Goal: Information Seeking & Learning: Find specific fact

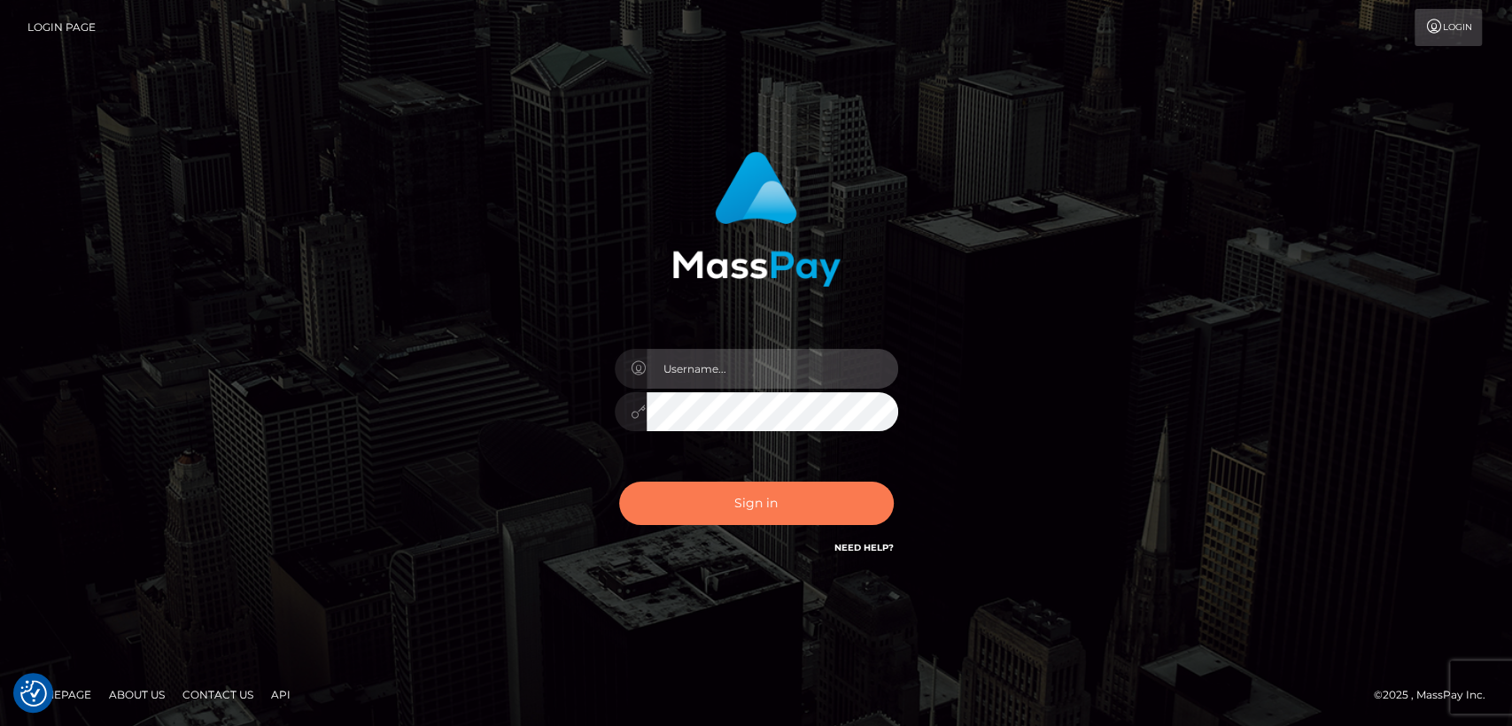
type input "nt.es"
click at [796, 514] on button "Sign in" at bounding box center [756, 503] width 275 height 43
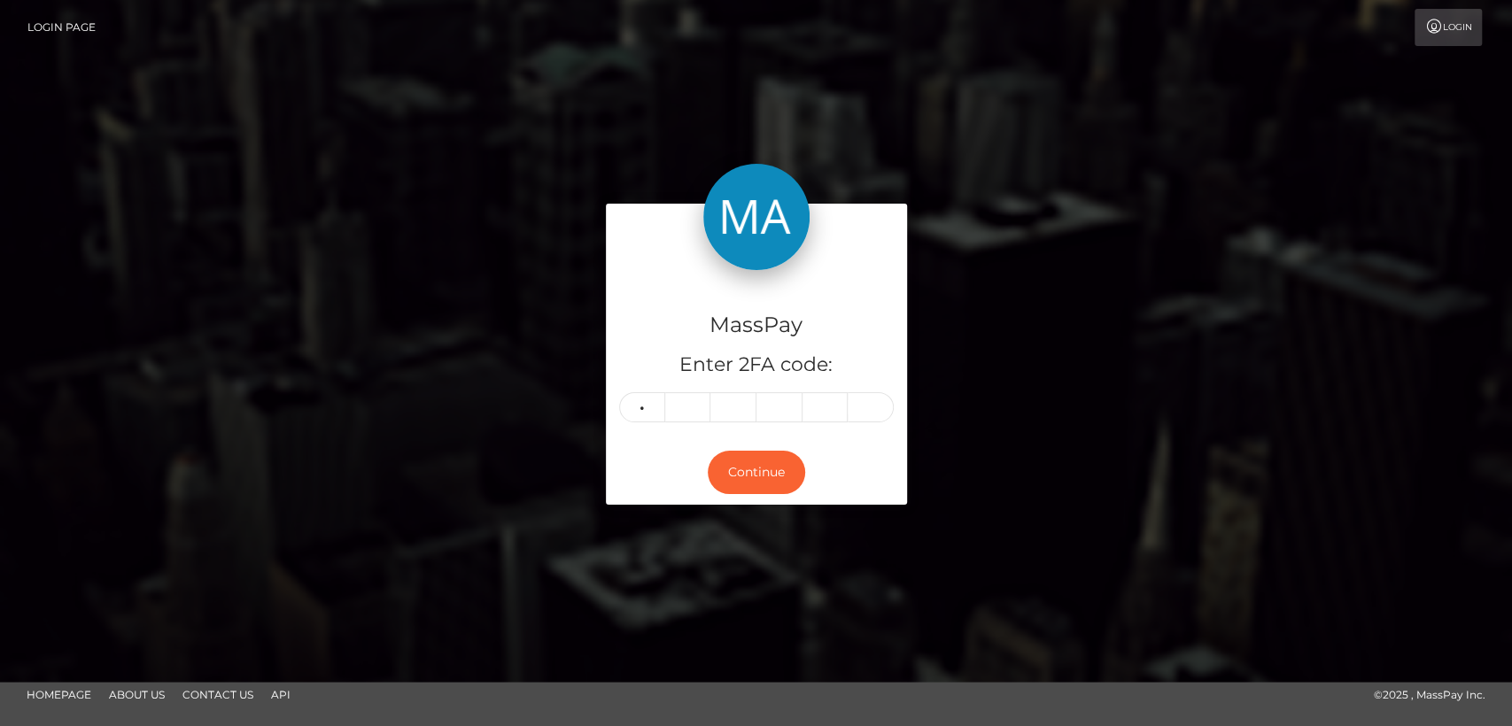
type input "3"
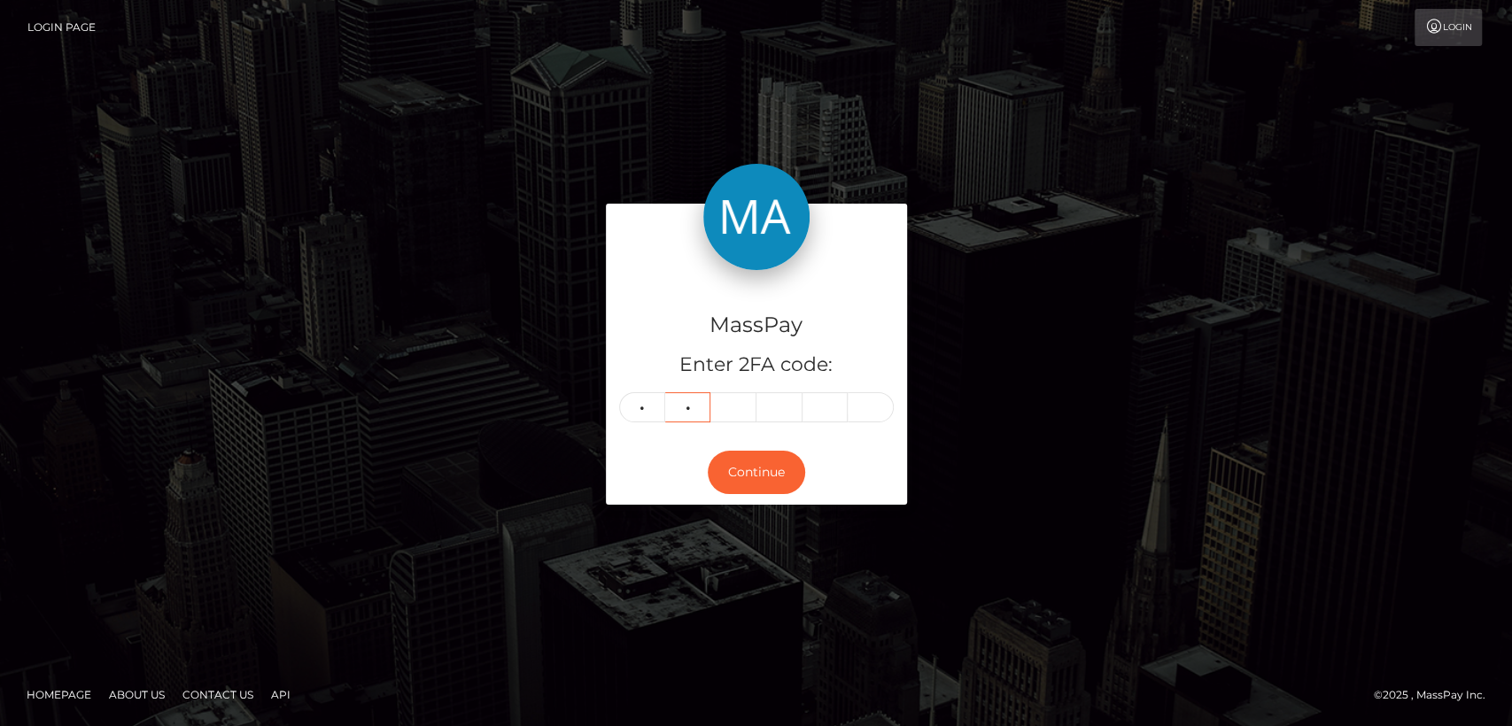
type input "4"
type input "2"
type input "8"
type input "4"
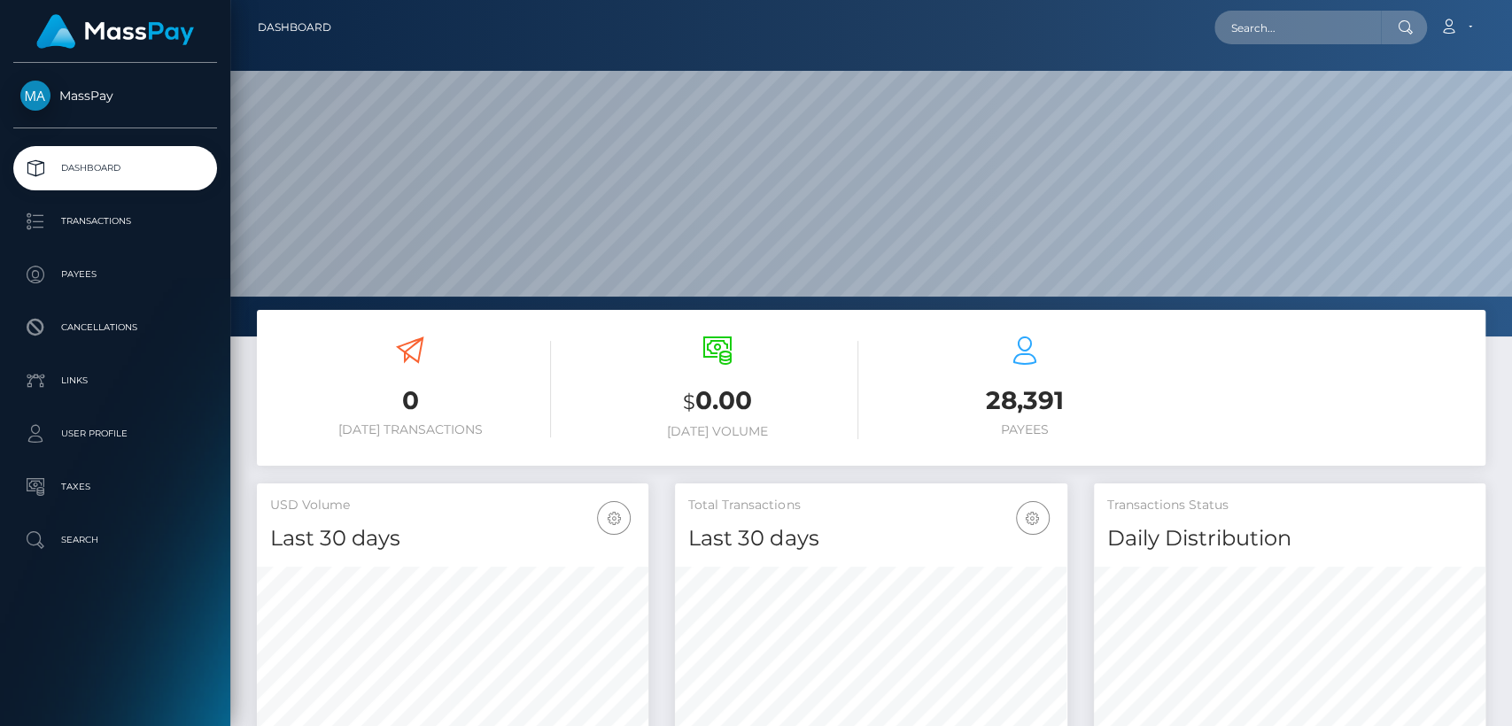
scroll to position [313, 391]
click at [1334, 30] on input "text" at bounding box center [1297, 28] width 166 height 34
paste input "intrebari_vipstudio@yahoo.com"
type input "intrebari_vipstudio@yahoo.com"
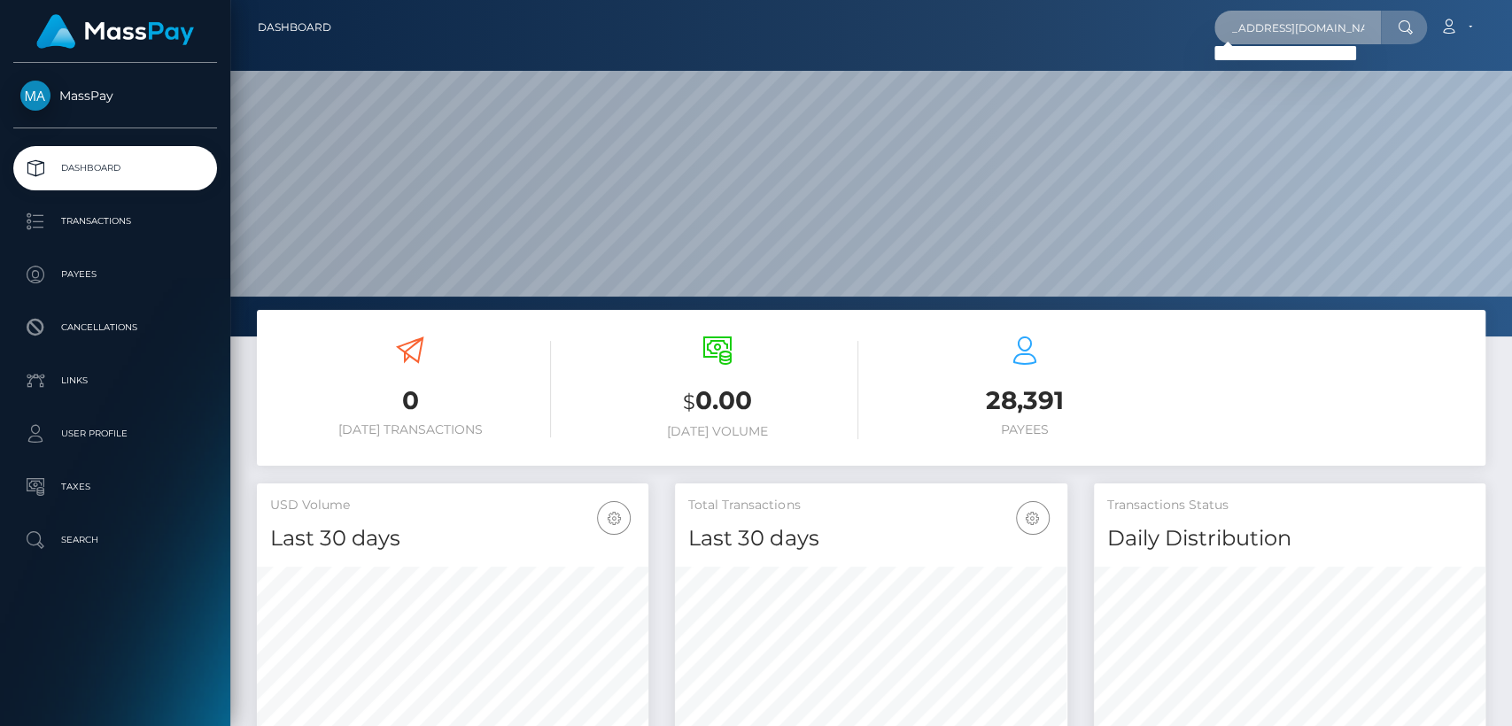
scroll to position [0, 0]
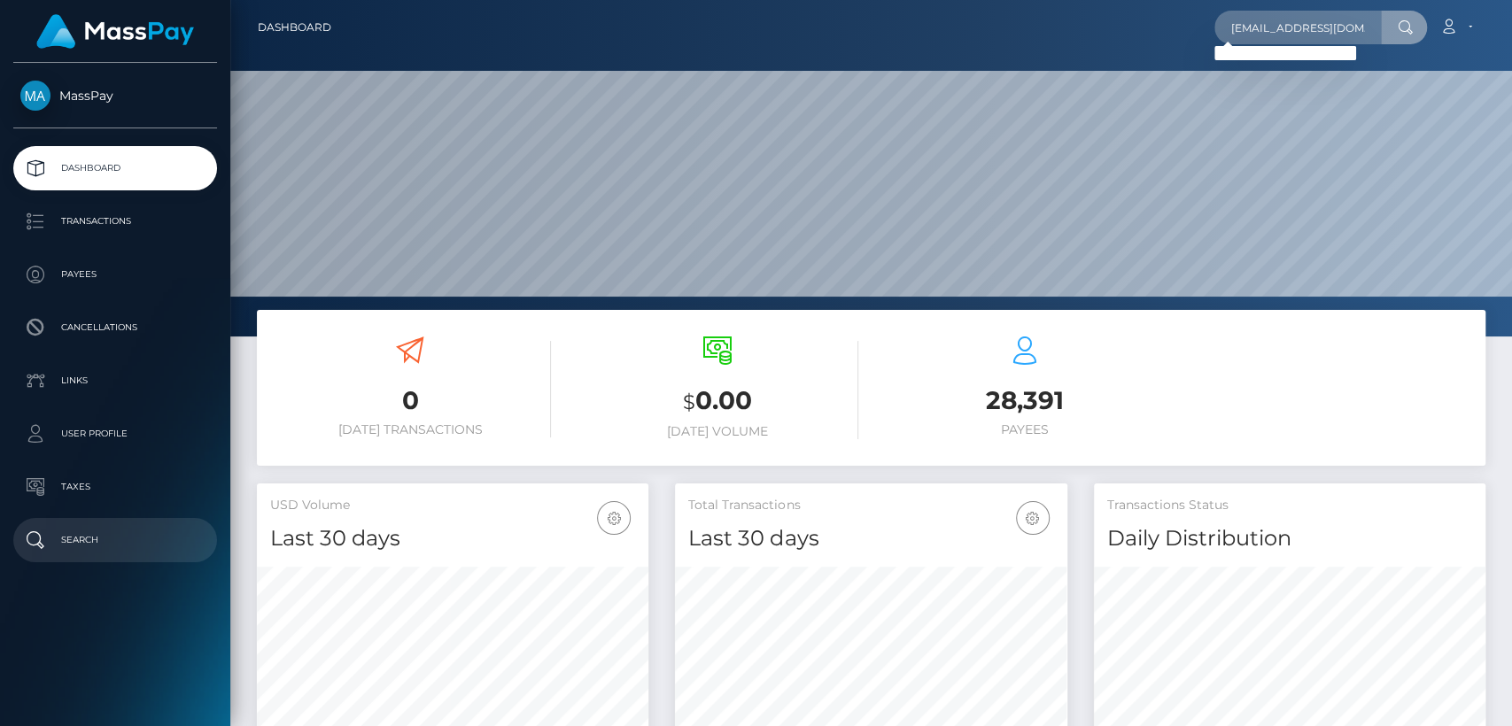
click at [83, 535] on p "Search" at bounding box center [115, 540] width 190 height 27
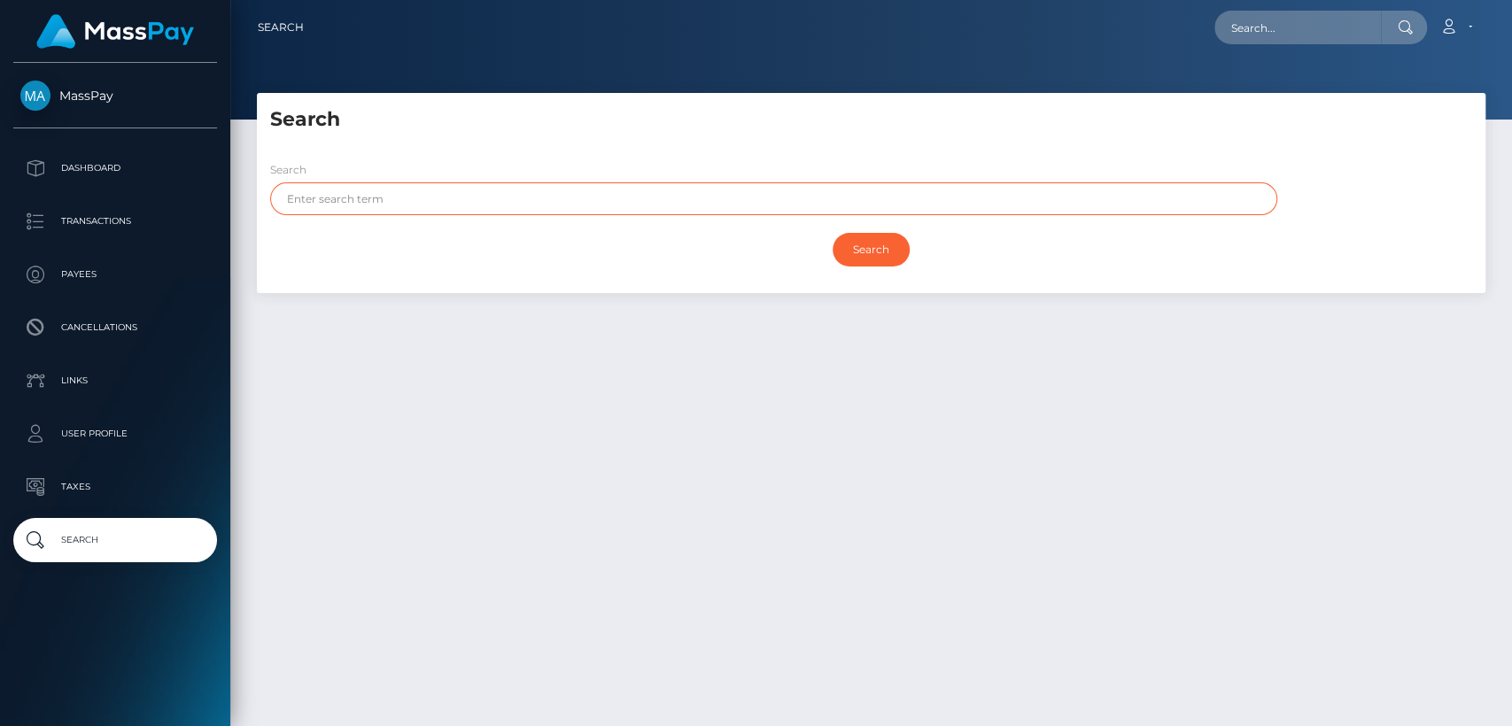
click at [459, 205] on input "text" at bounding box center [773, 198] width 1007 height 33
paste input "Traian"
click at [832, 233] on input "Search" at bounding box center [870, 250] width 77 height 34
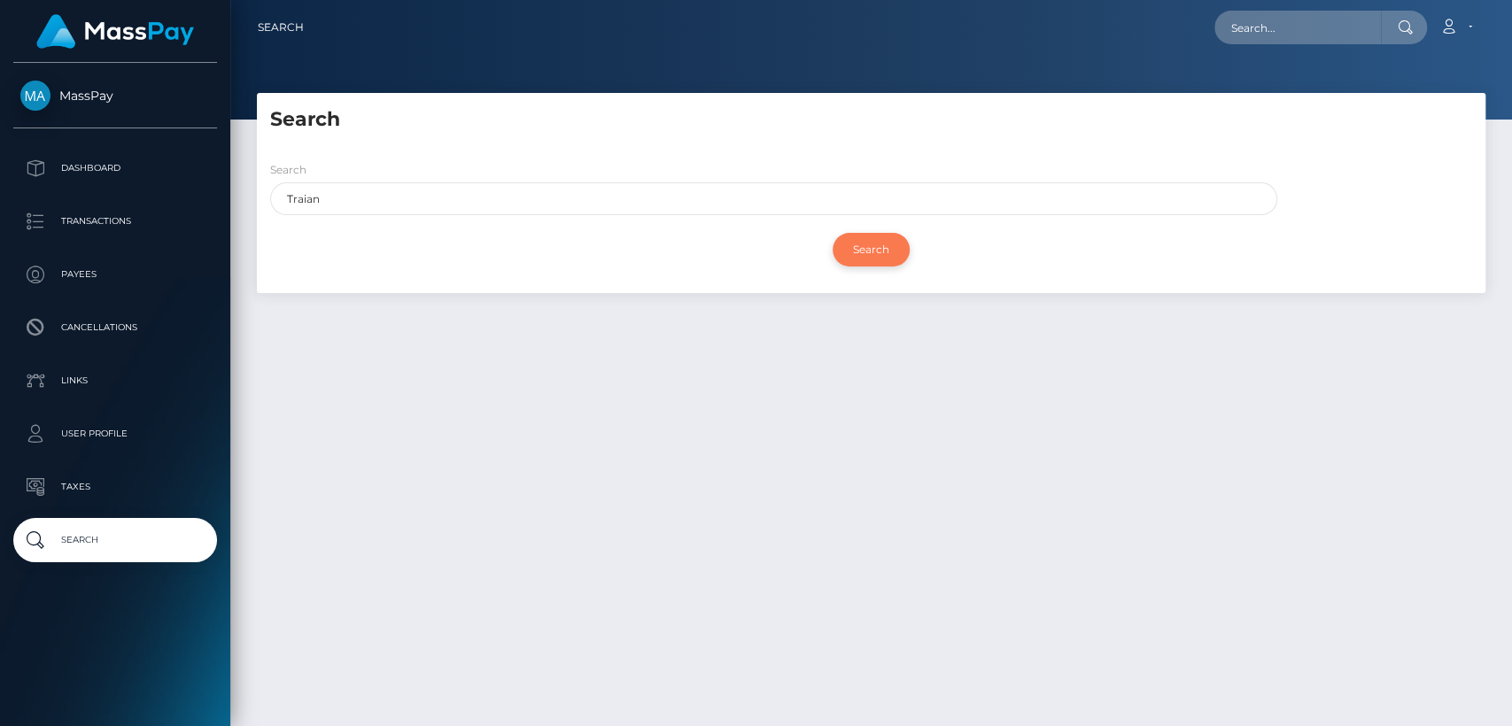
click at [883, 250] on input "Search" at bounding box center [870, 250] width 77 height 34
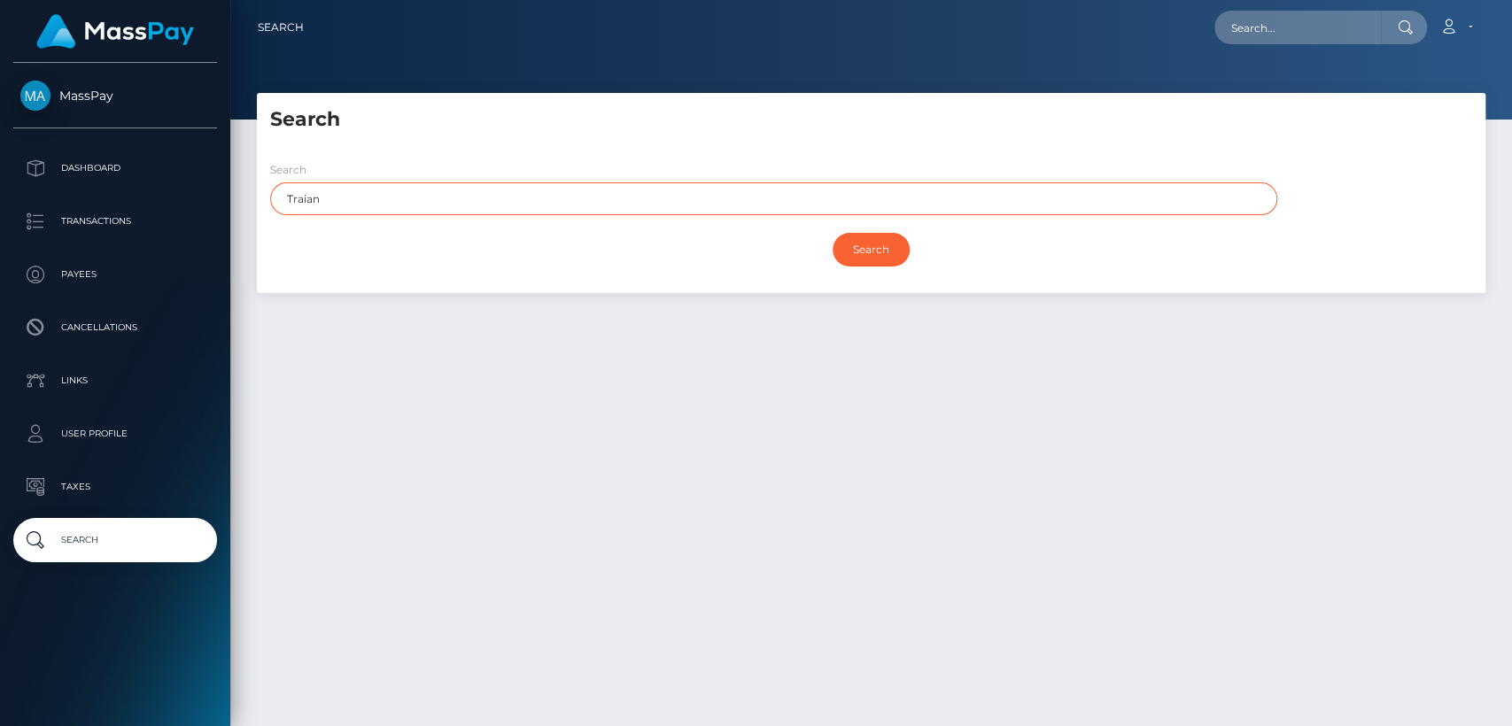
click at [607, 209] on input "Traian" at bounding box center [773, 198] width 1007 height 33
click at [832, 233] on input "Search" at bounding box center [870, 250] width 77 height 34
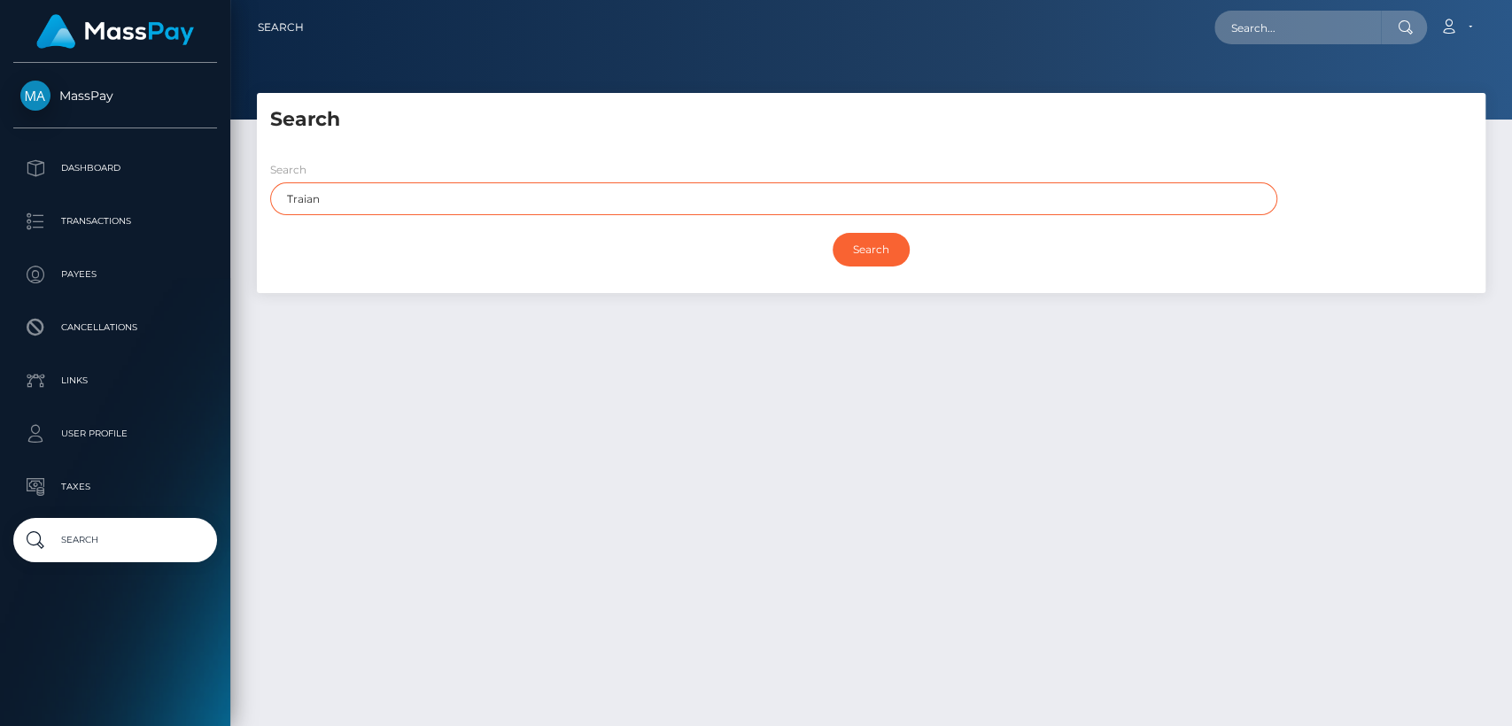
click at [608, 209] on input "Traian" at bounding box center [773, 198] width 1007 height 33
type input "Traian"
click at [832, 233] on input "Search" at bounding box center [870, 250] width 77 height 34
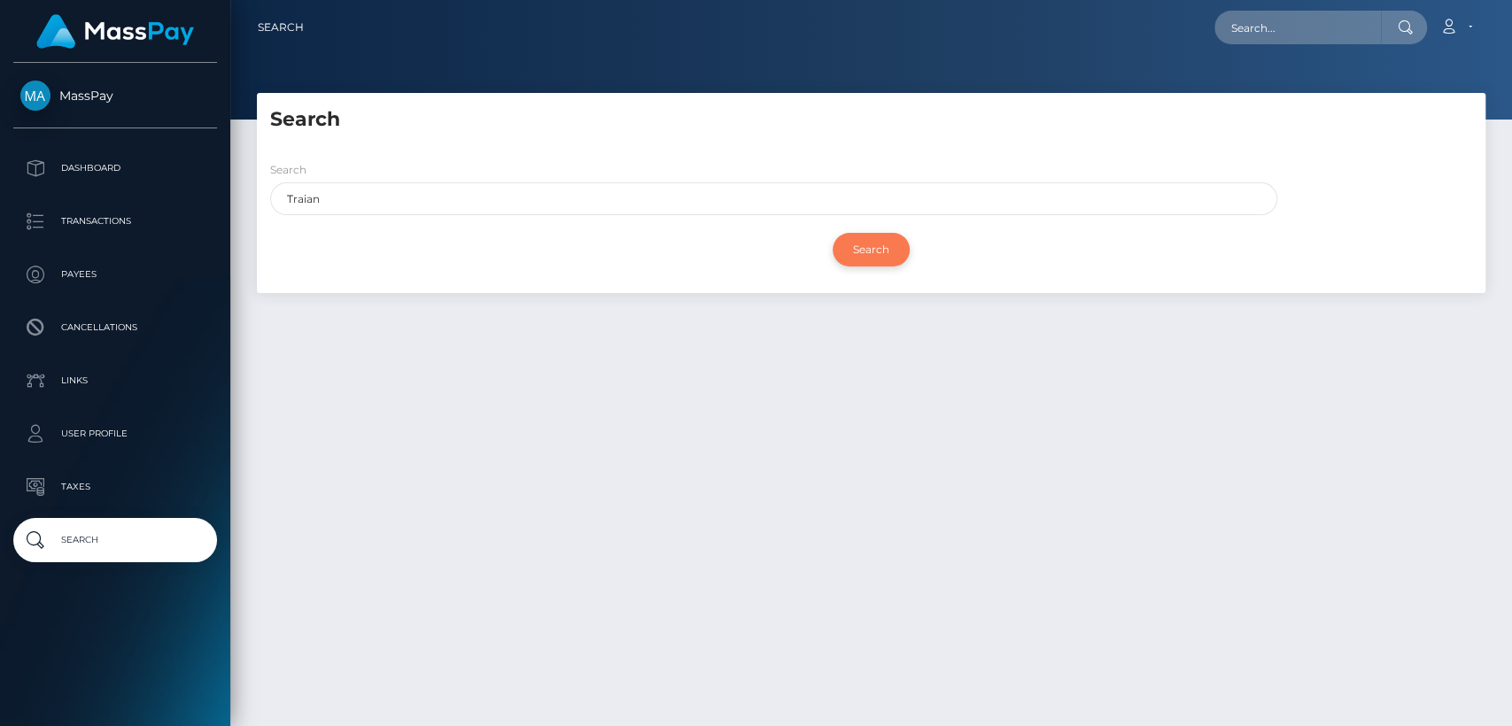
click at [870, 250] on input "Search" at bounding box center [870, 250] width 77 height 34
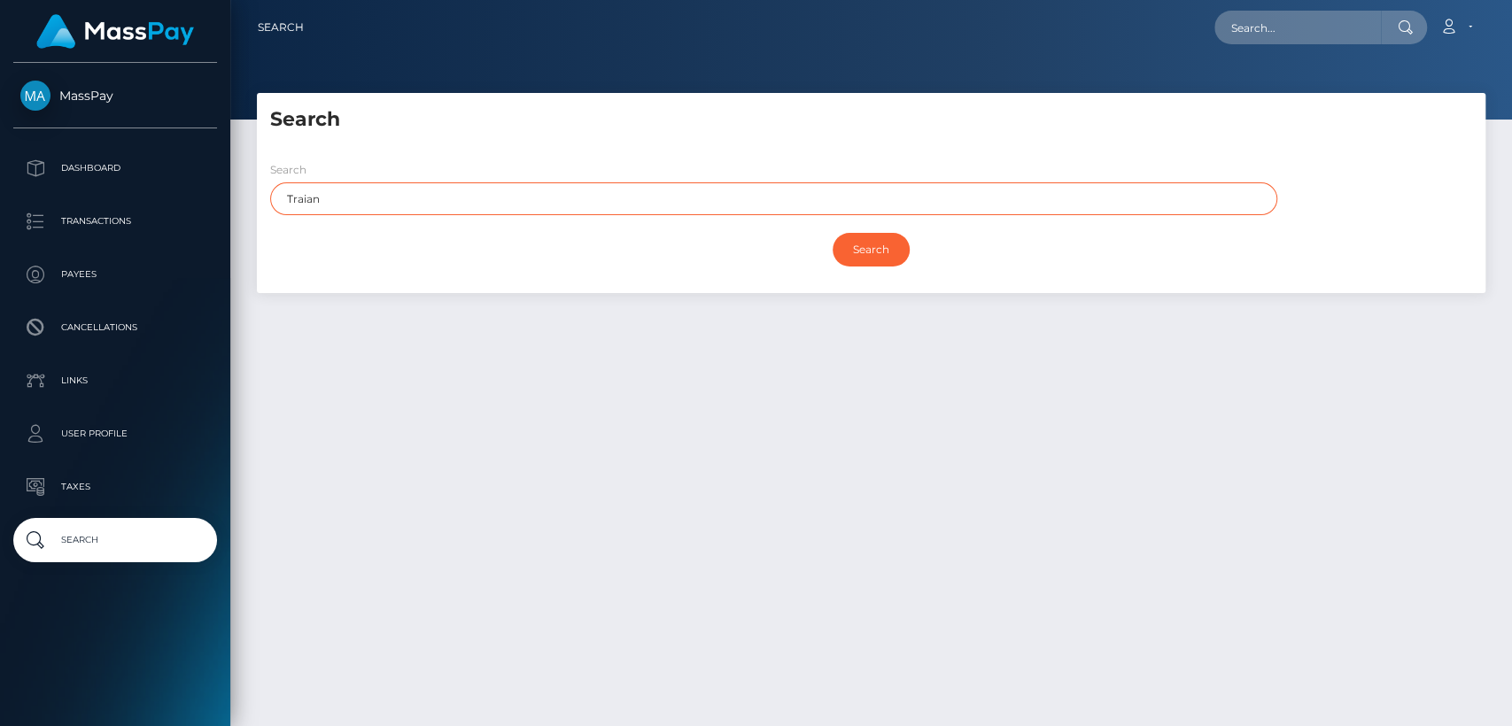
click at [679, 193] on input "Traian" at bounding box center [773, 198] width 1007 height 33
click at [832, 233] on input "Search" at bounding box center [870, 250] width 77 height 34
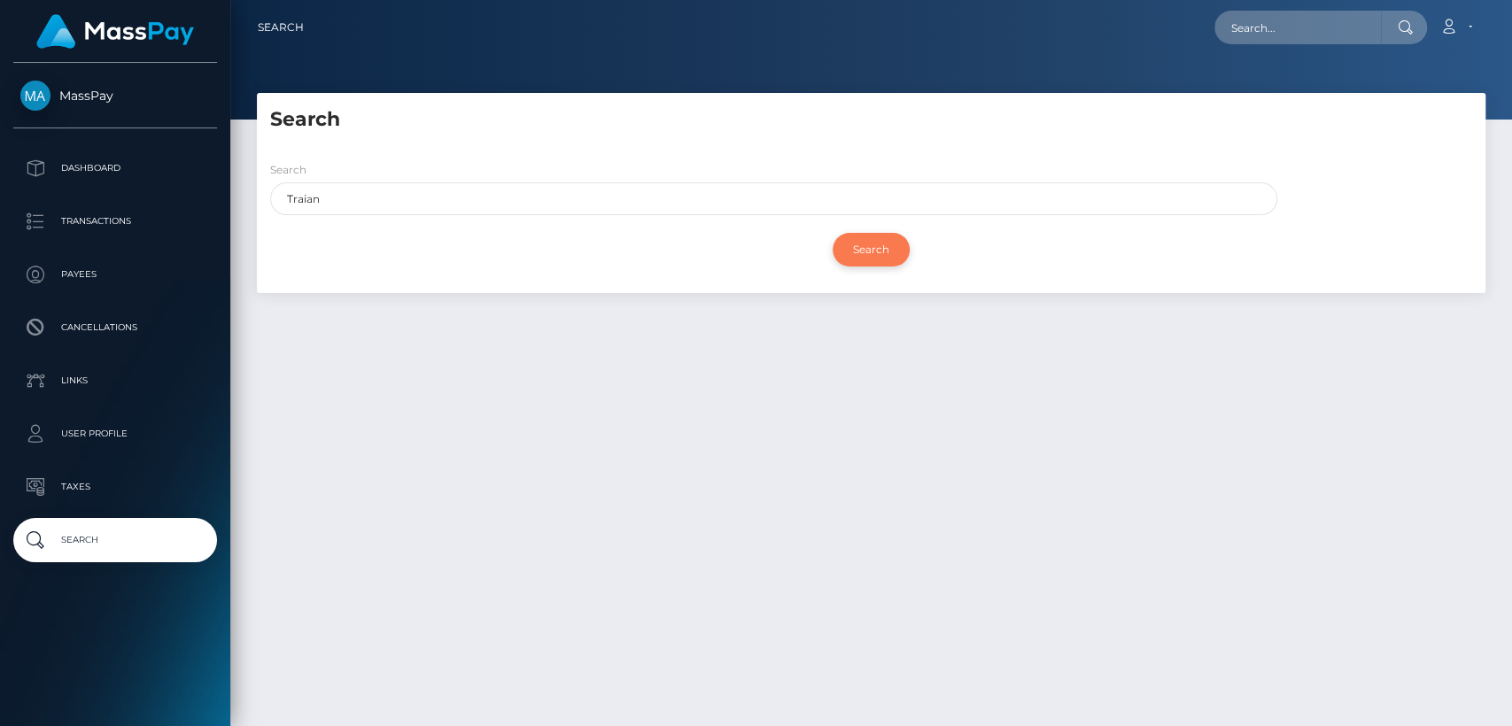
click at [845, 251] on input "Search" at bounding box center [870, 250] width 77 height 34
click at [832, 233] on input "Search" at bounding box center [870, 250] width 77 height 34
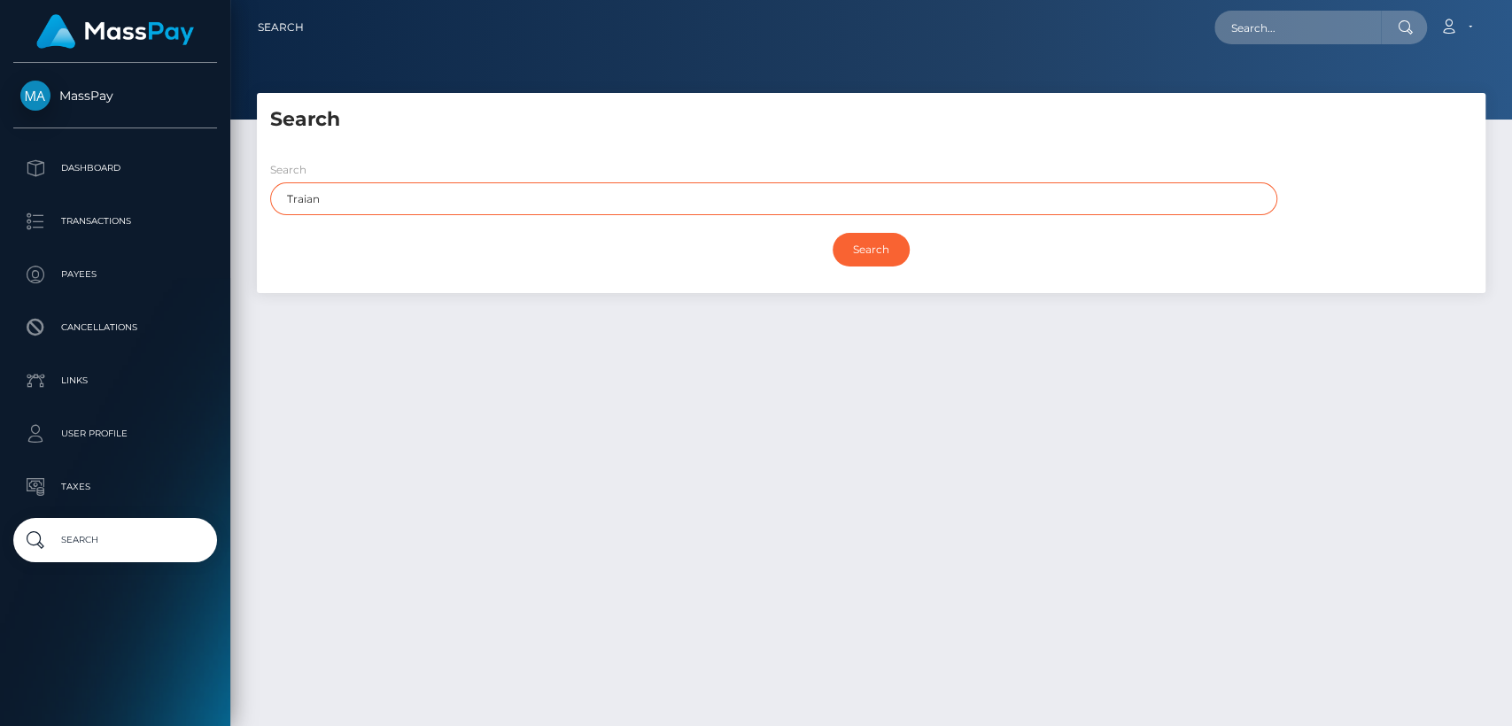
click at [478, 199] on input "Traian" at bounding box center [773, 198] width 1007 height 33
click at [832, 233] on input "Search" at bounding box center [870, 250] width 77 height 34
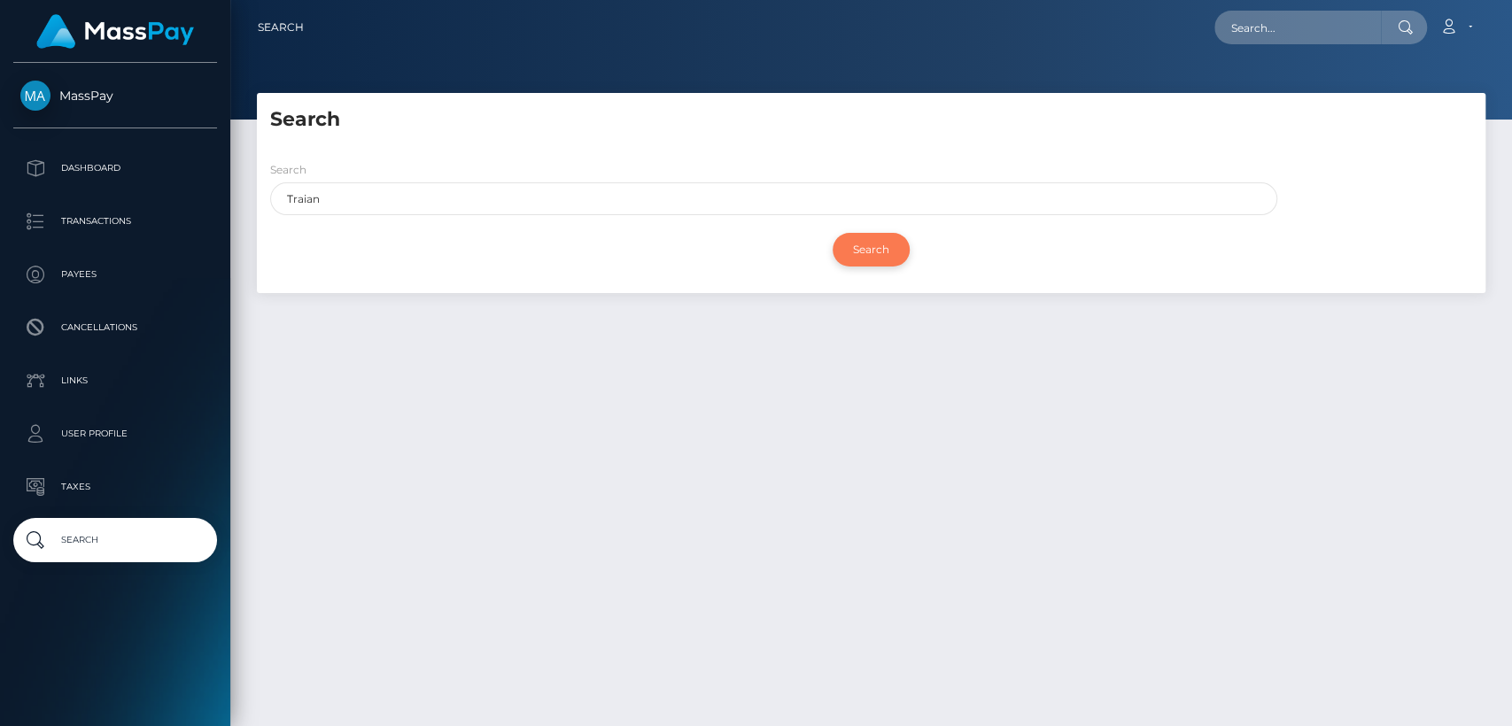
click at [862, 245] on input "Search" at bounding box center [870, 250] width 77 height 34
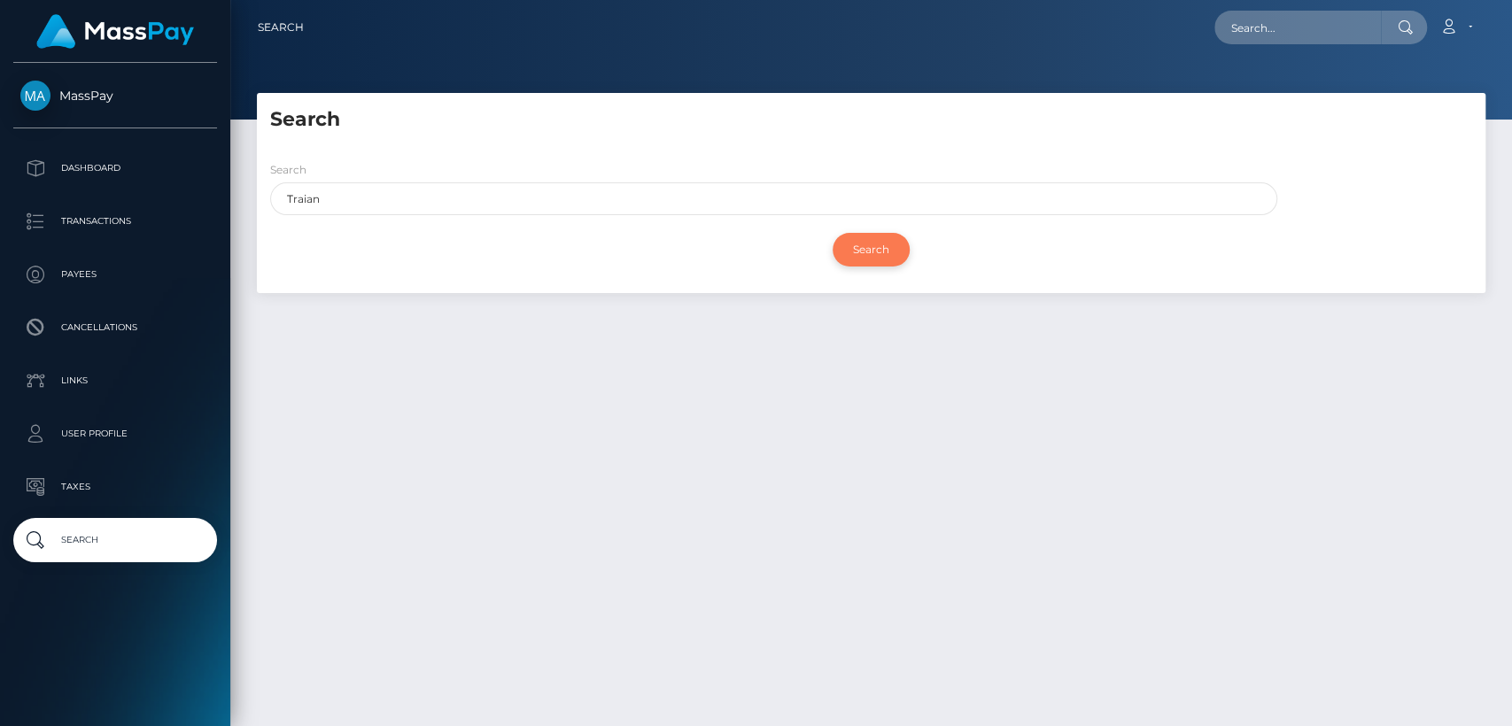
click at [862, 245] on input "Search" at bounding box center [870, 250] width 77 height 34
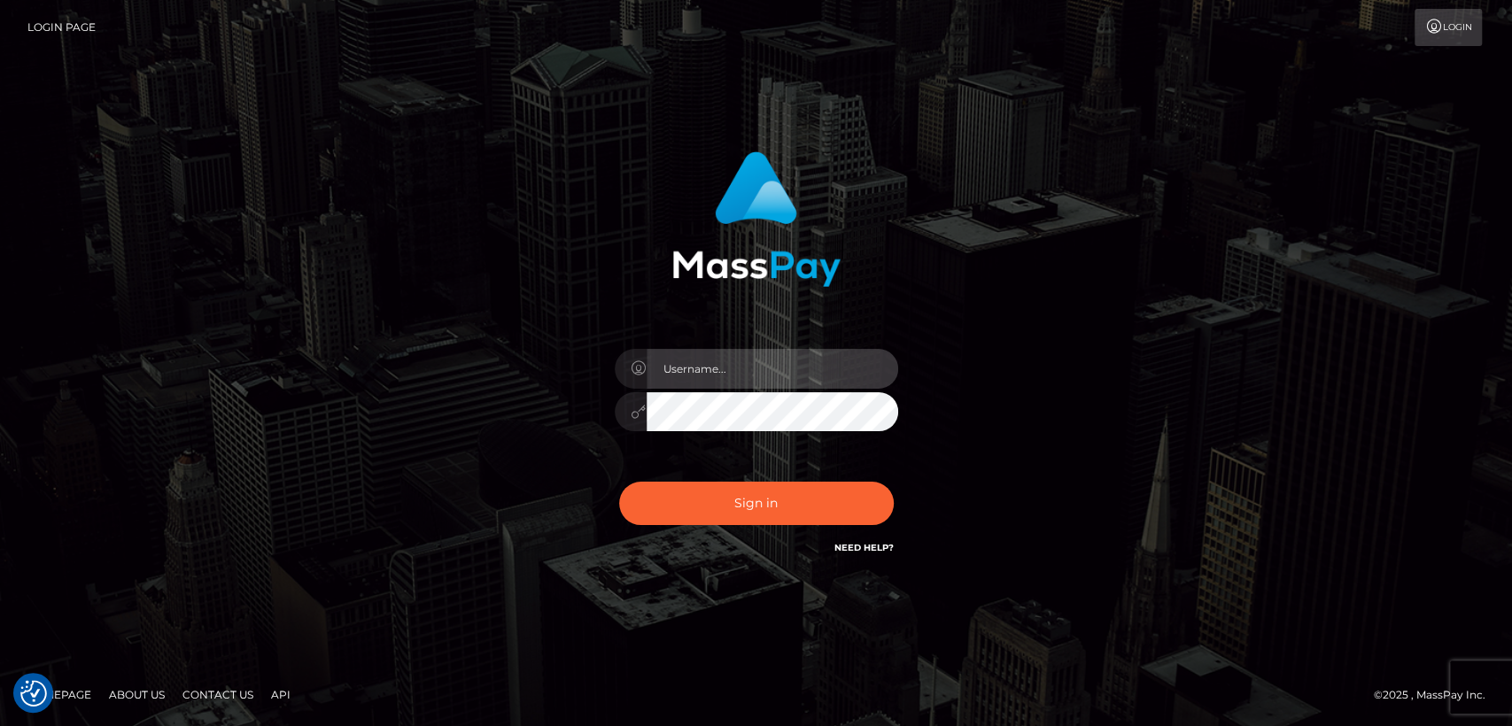
type input "[DOMAIN_NAME]"
click at [738, 478] on div "Sign in Need Help?" at bounding box center [756, 510] width 310 height 79
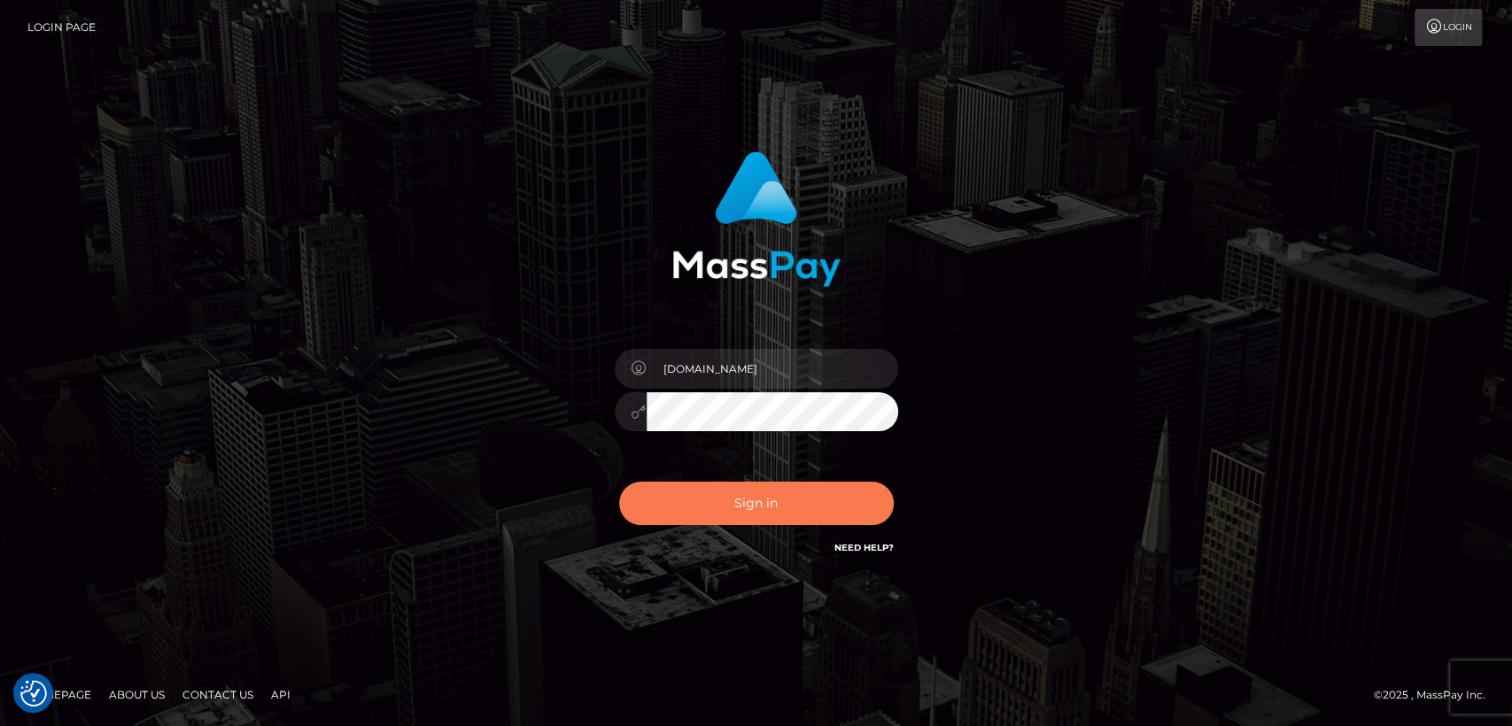
click at [808, 508] on button "Sign in" at bounding box center [756, 503] width 275 height 43
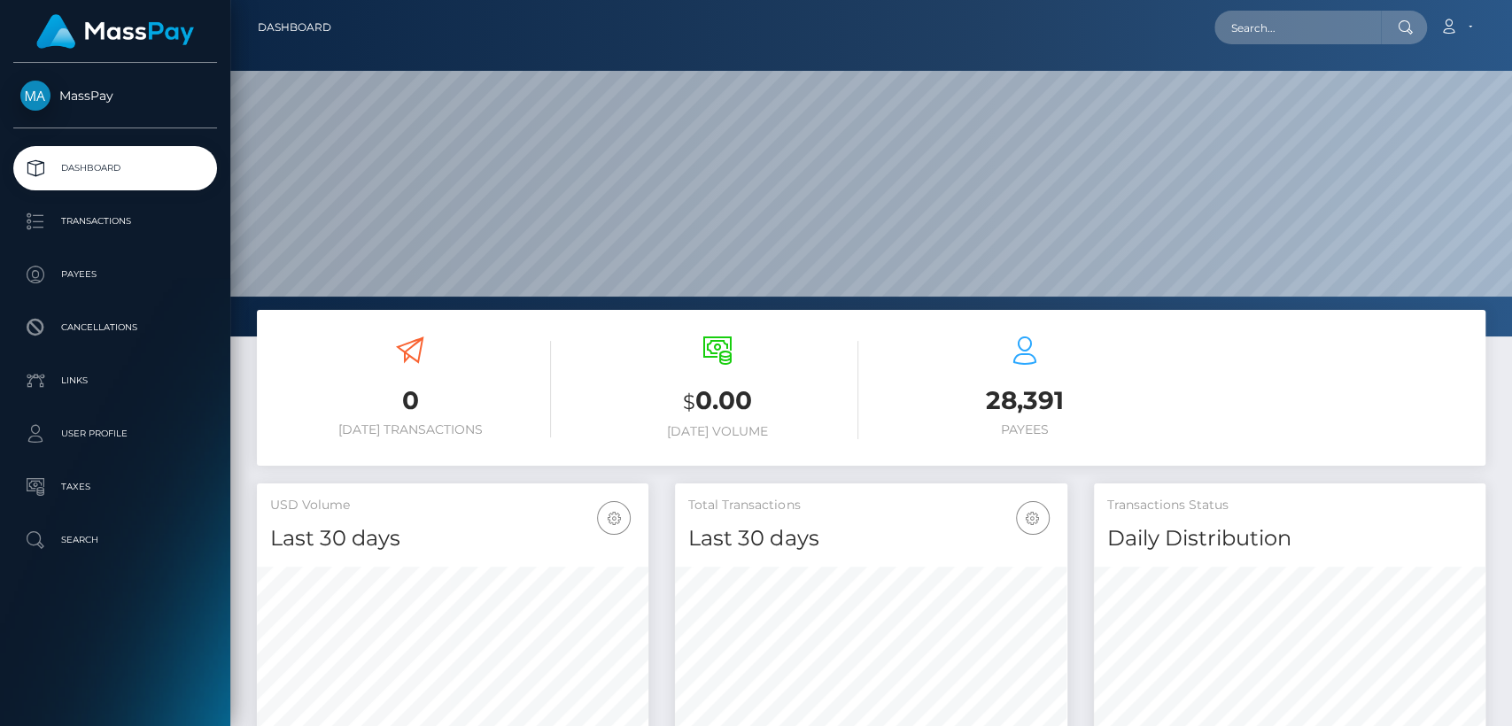
scroll to position [313, 391]
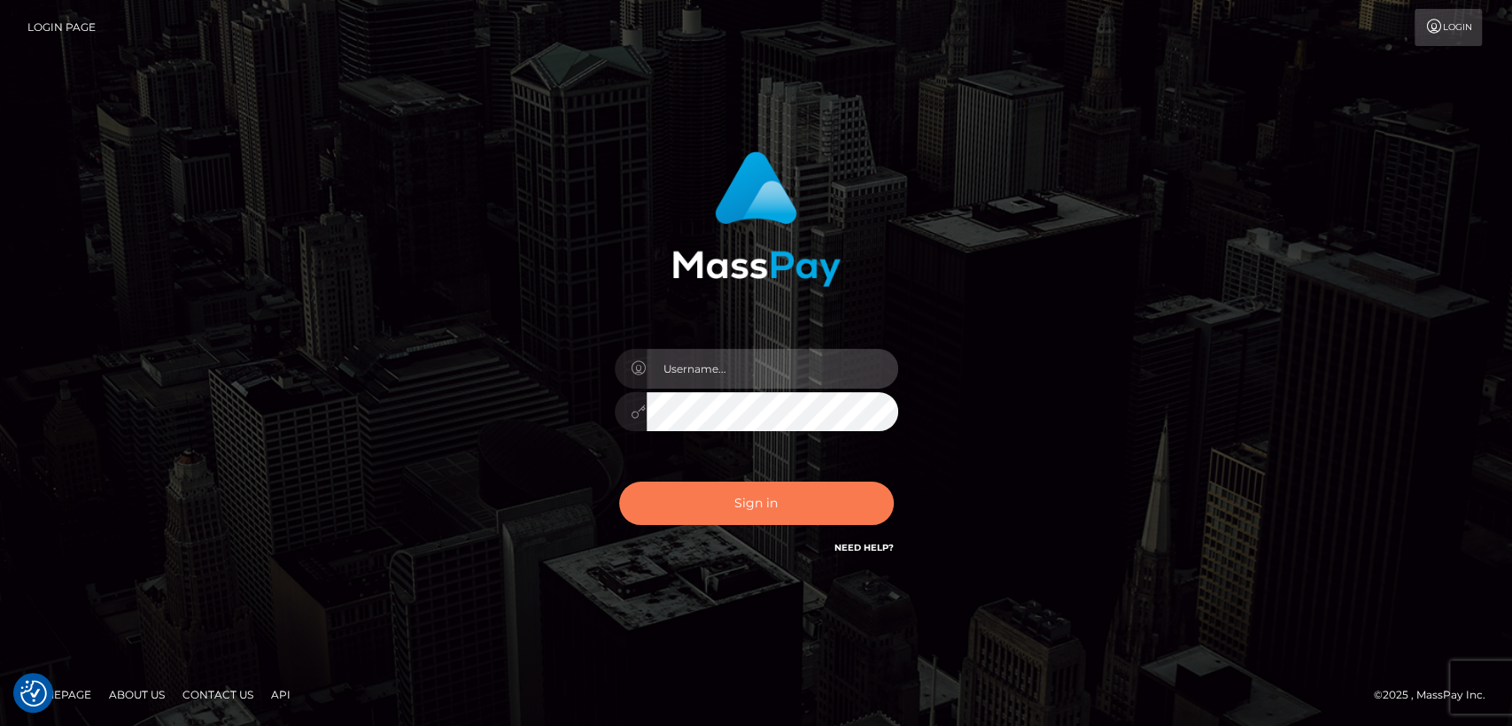
type input "[DOMAIN_NAME]"
click at [785, 491] on button "Sign in" at bounding box center [756, 503] width 275 height 43
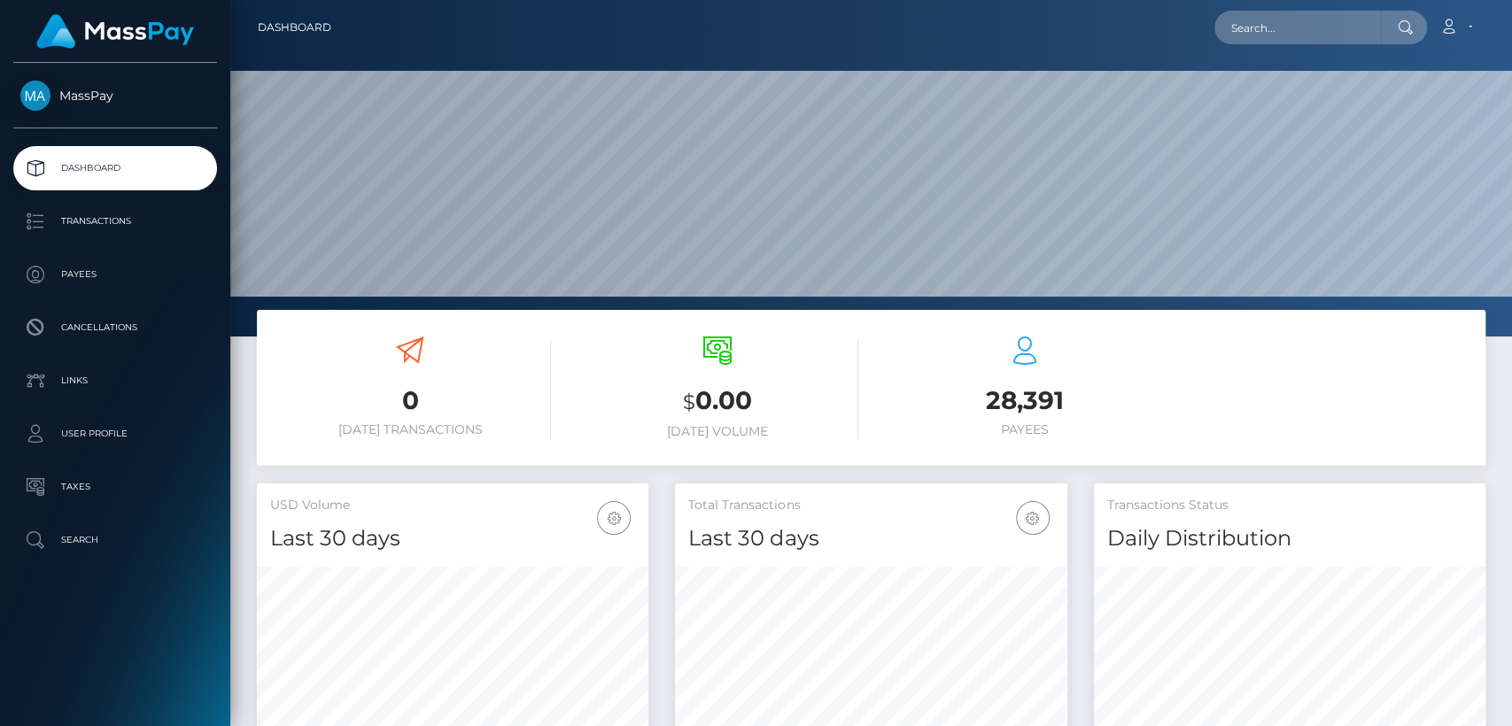
scroll to position [313, 391]
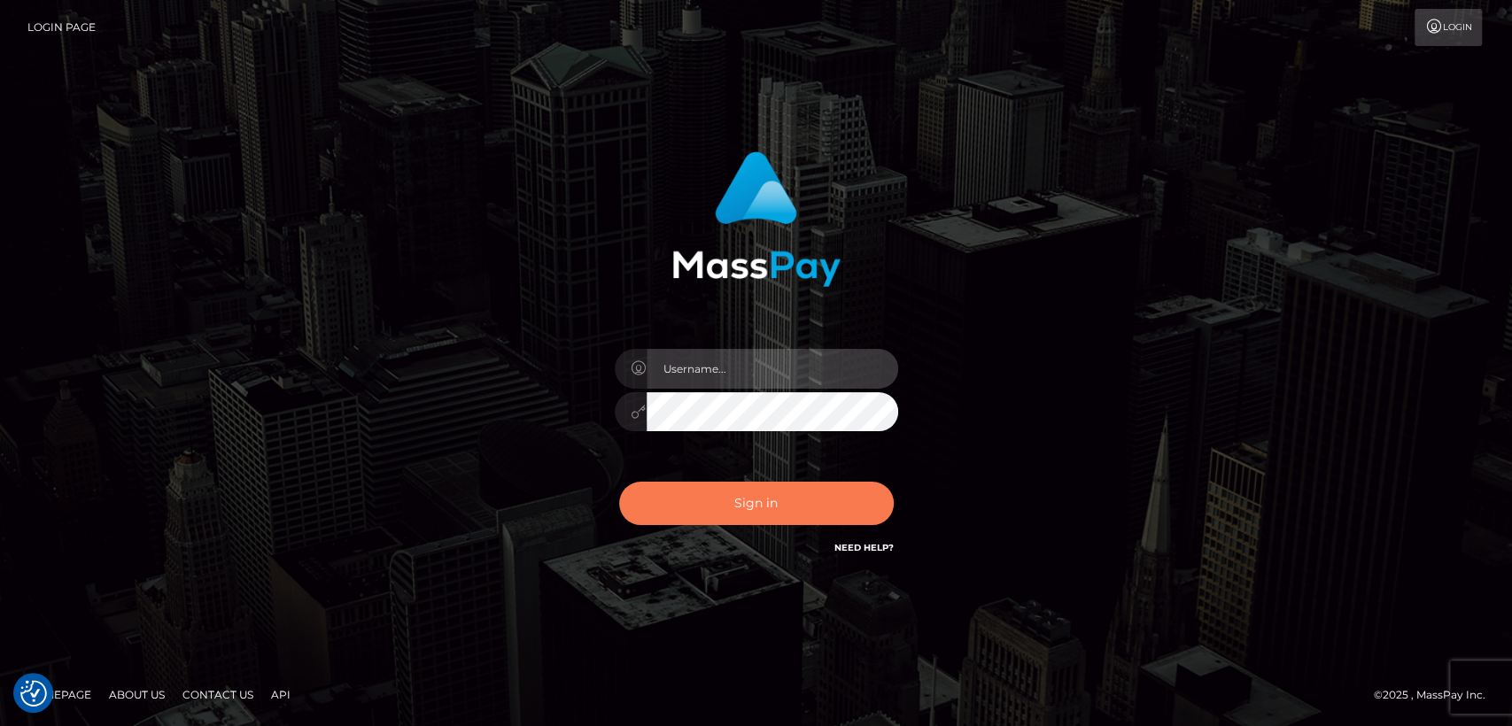
type input "[DOMAIN_NAME]"
click at [682, 490] on button "Sign in" at bounding box center [756, 503] width 275 height 43
type input "[DOMAIN_NAME]"
click at [682, 490] on button "Sign in" at bounding box center [756, 503] width 275 height 43
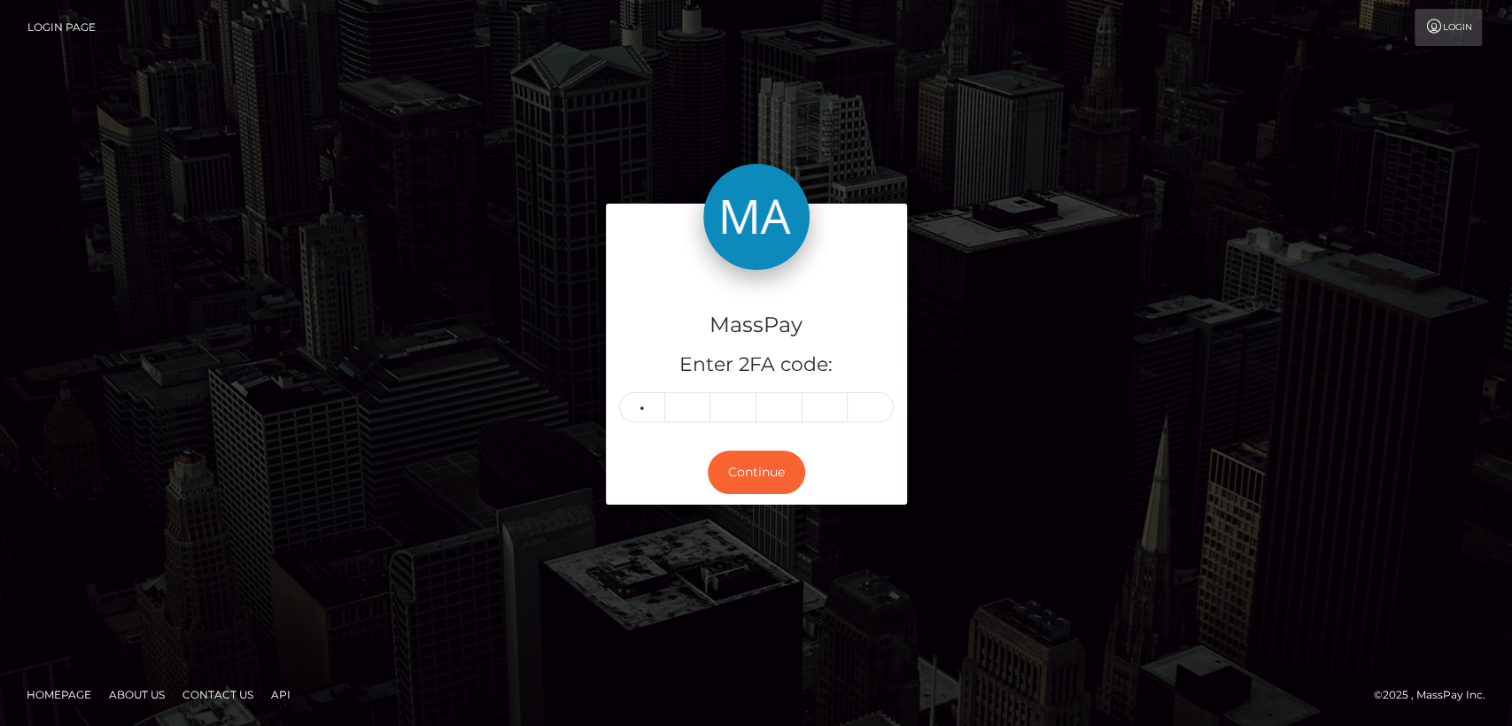
type input "0"
type input "7"
type input "9"
type input "6"
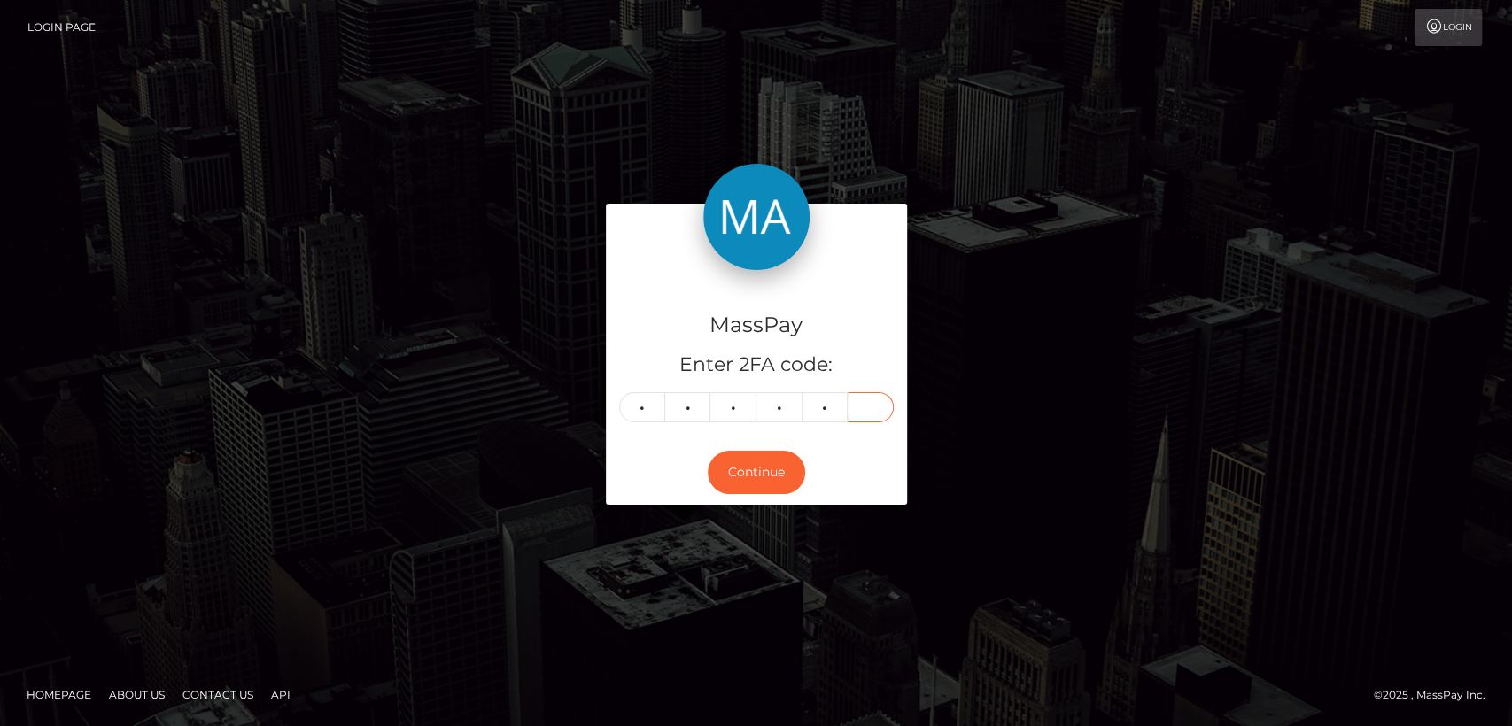
type input "9"
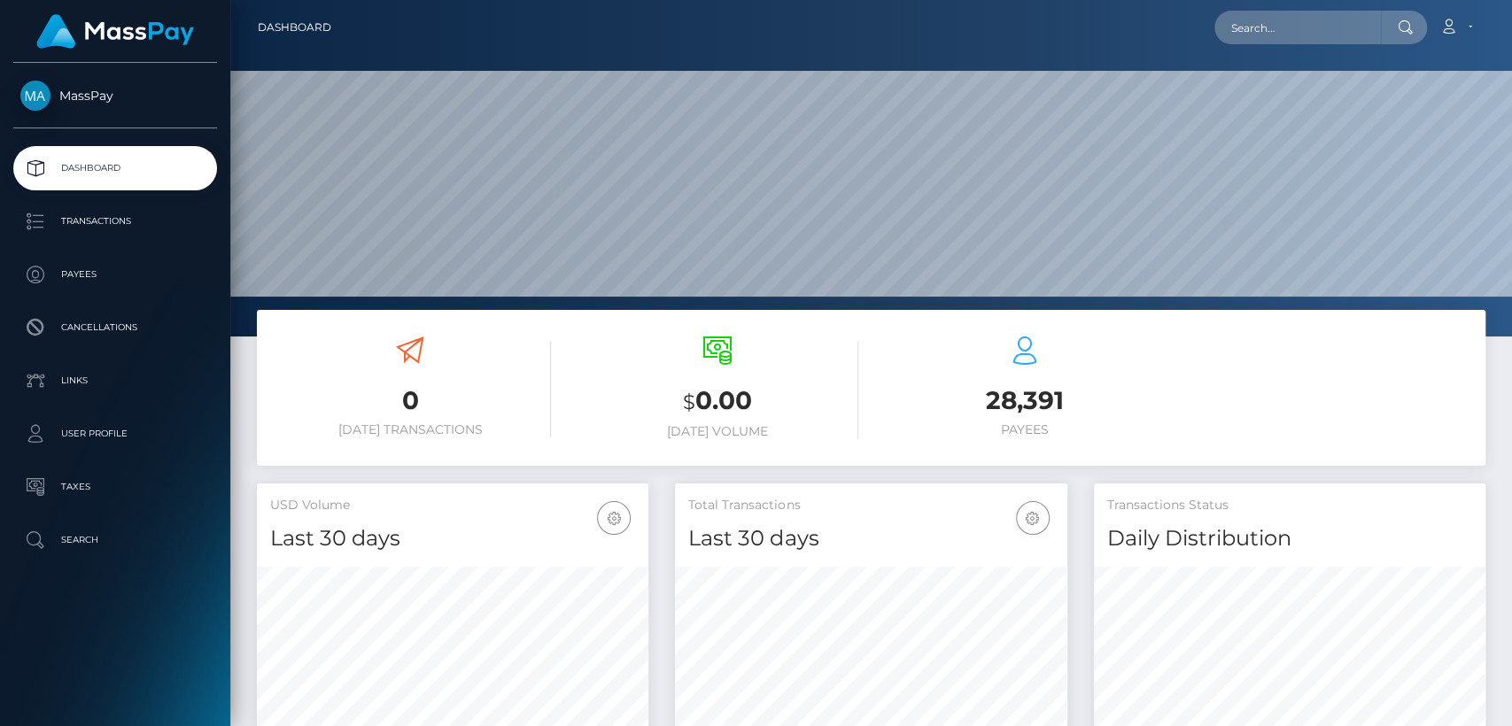
scroll to position [313, 391]
click at [1311, 19] on input "text" at bounding box center [1297, 28] width 166 height 34
paste input "[EMAIL_ADDRESS][DOMAIN_NAME]"
click at [1333, 27] on input "[EMAIL_ADDRESS][DOMAIN_NAME]" at bounding box center [1297, 28] width 166 height 34
click at [1333, 27] on input "ofmgp1996@gmail.com" at bounding box center [1297, 28] width 166 height 34
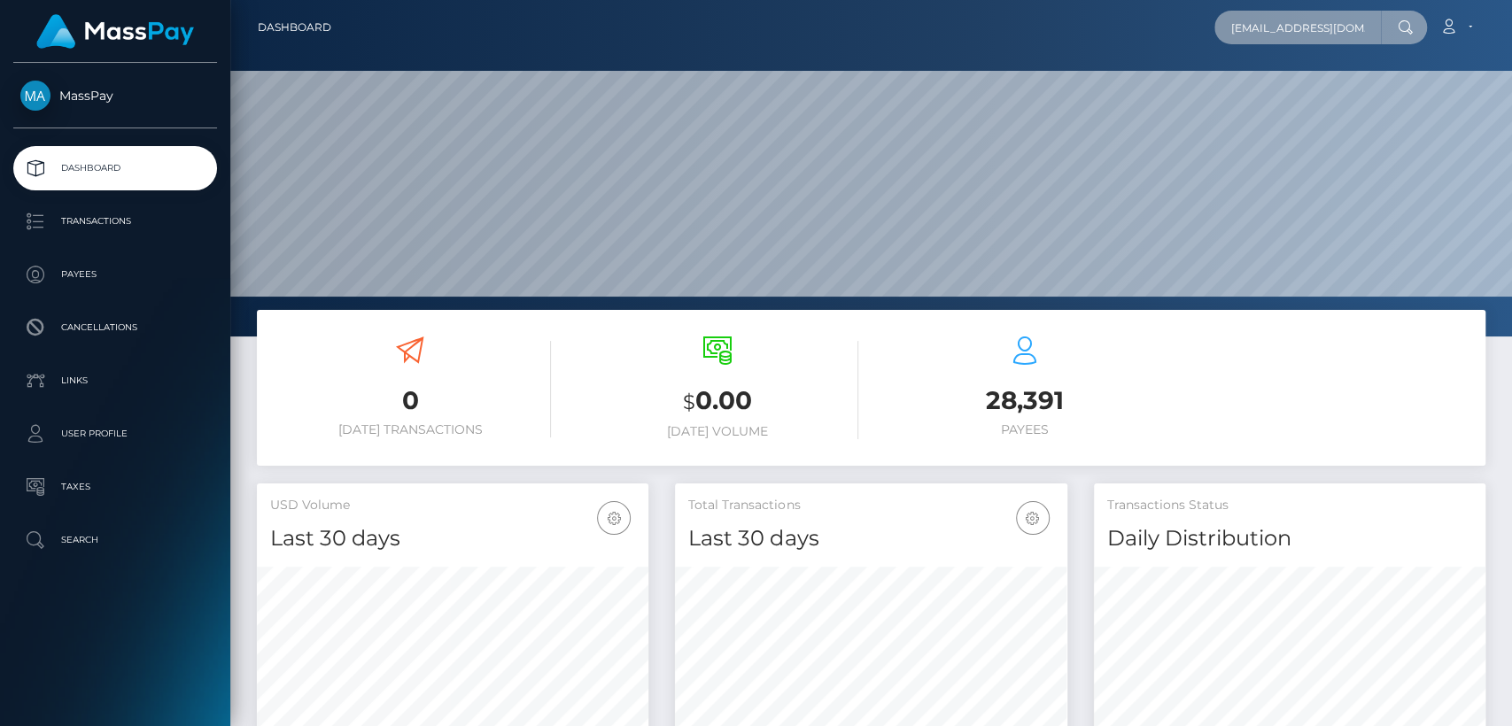
click at [1333, 27] on input "ofmgp1996@gmail.com" at bounding box center [1297, 28] width 166 height 34
click at [1285, 22] on input "ofmgp1996@gmail.com" at bounding box center [1297, 28] width 166 height 34
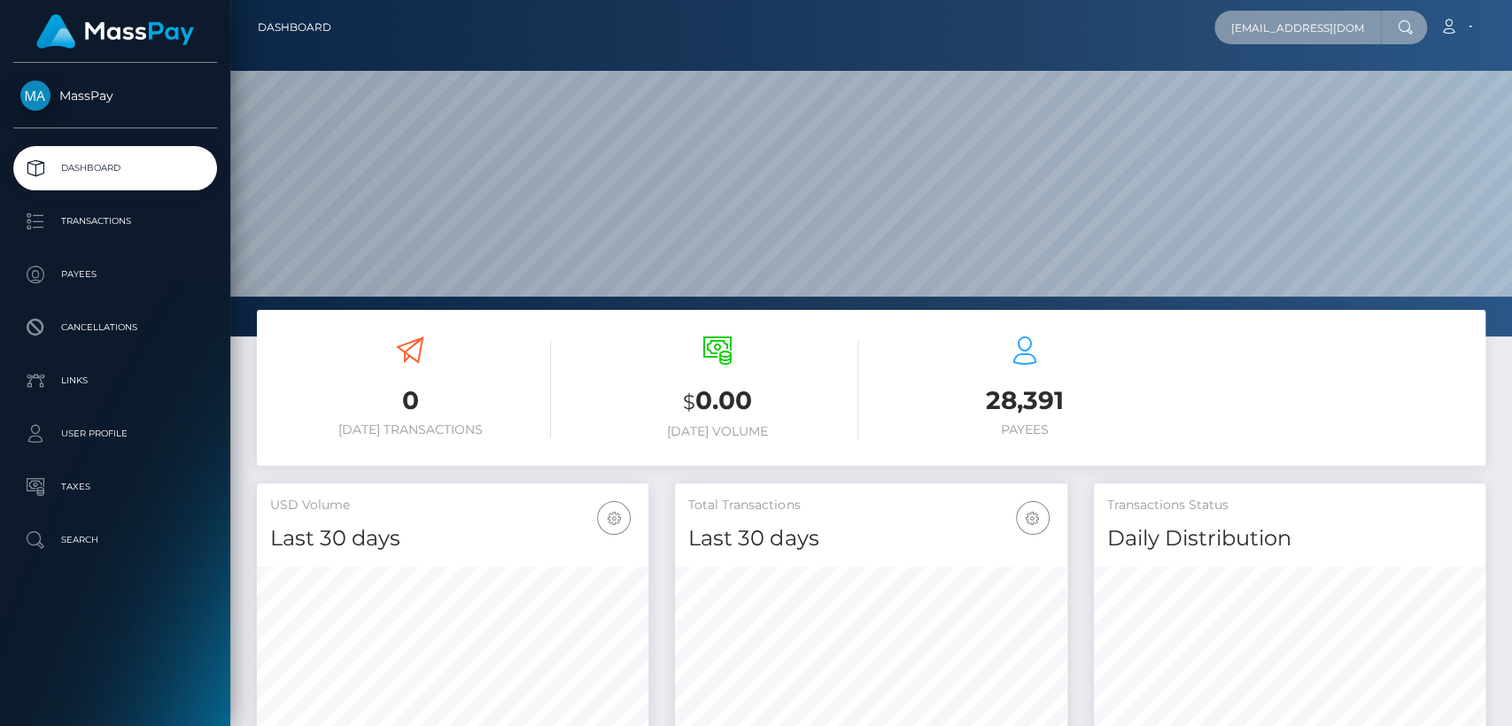
click at [1285, 22] on input "ofmgp1996@gmail.com" at bounding box center [1297, 28] width 166 height 34
paste input "cheesecake.exettv"
type input "cheesecake.exettv@gmail.com"
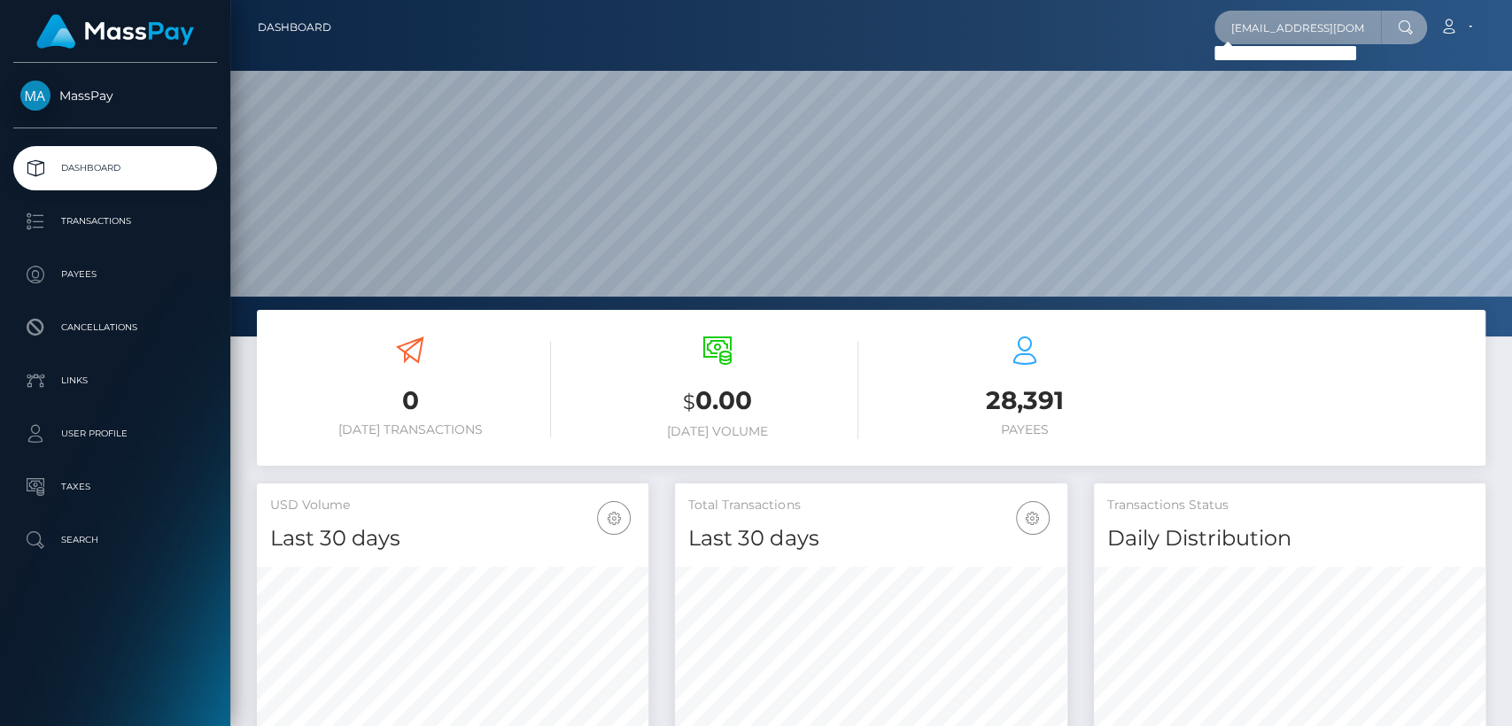
click at [1319, 34] on input "cheesecake.exettv@gmail.com" at bounding box center [1297, 28] width 166 height 34
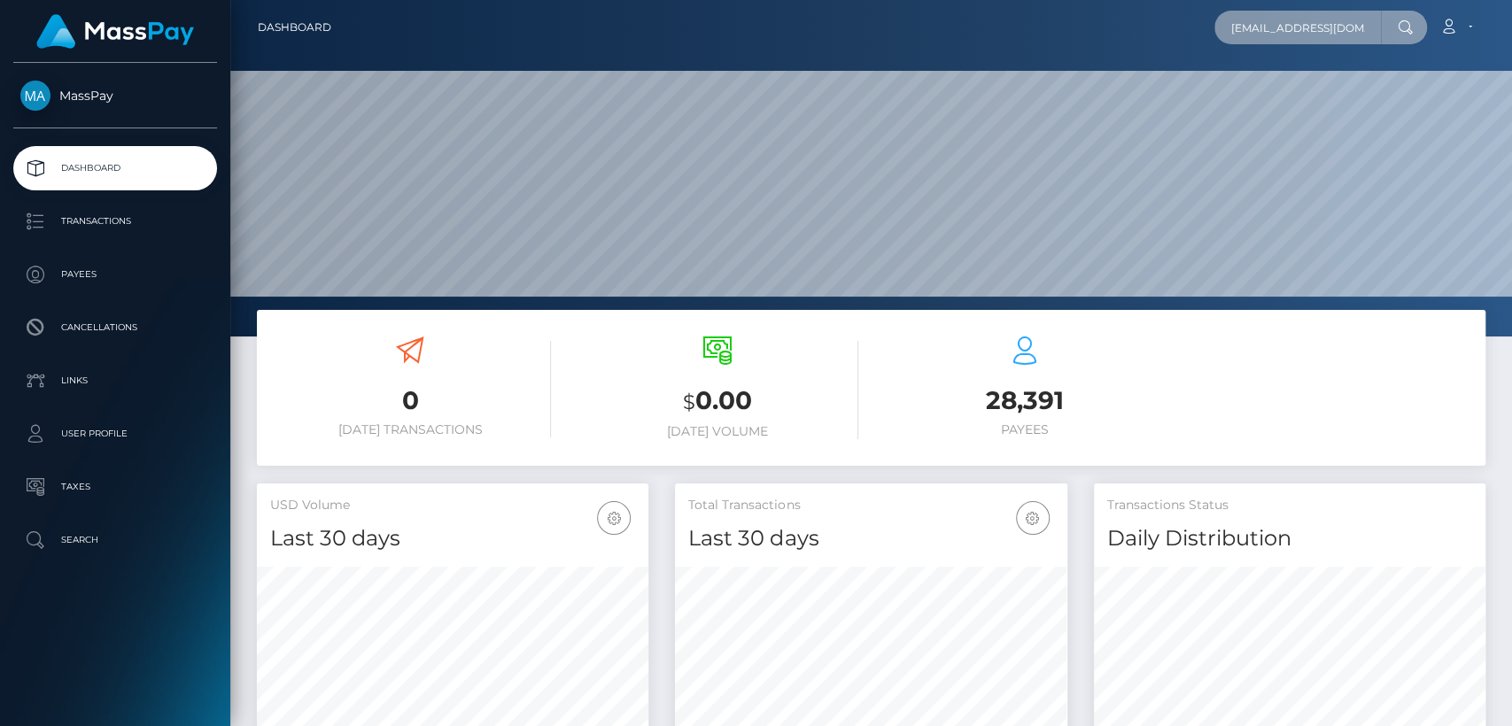
scroll to position [0, 34]
